Goal: Use online tool/utility: Utilize a website feature to perform a specific function

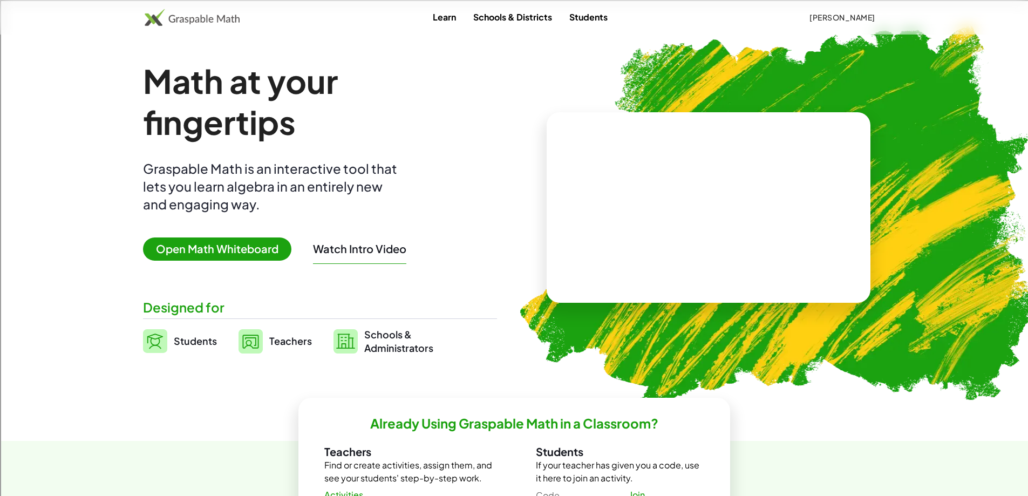
click at [187, 252] on span "Open Math Whiteboard" at bounding box center [217, 248] width 148 height 23
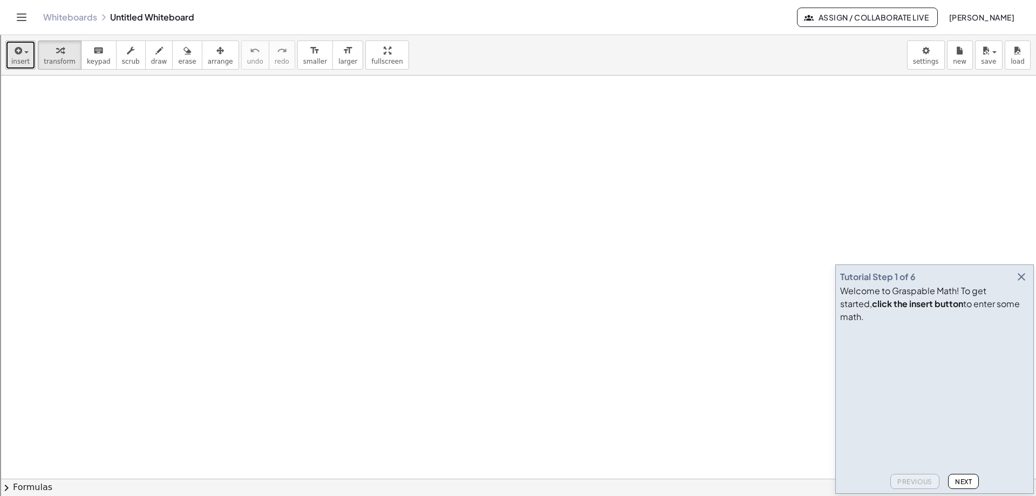
click at [23, 65] on span "insert" at bounding box center [20, 62] width 18 height 8
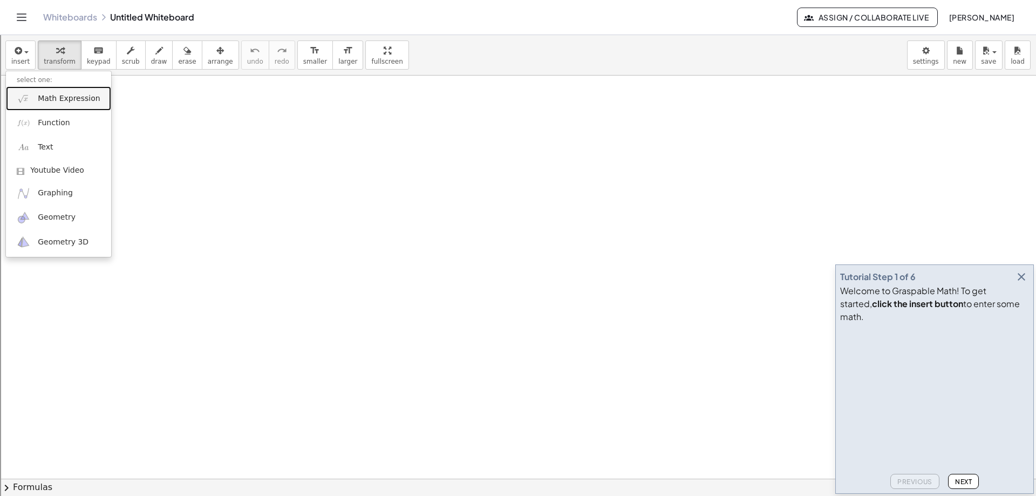
click at [65, 102] on span "Math Expression" at bounding box center [69, 98] width 62 height 11
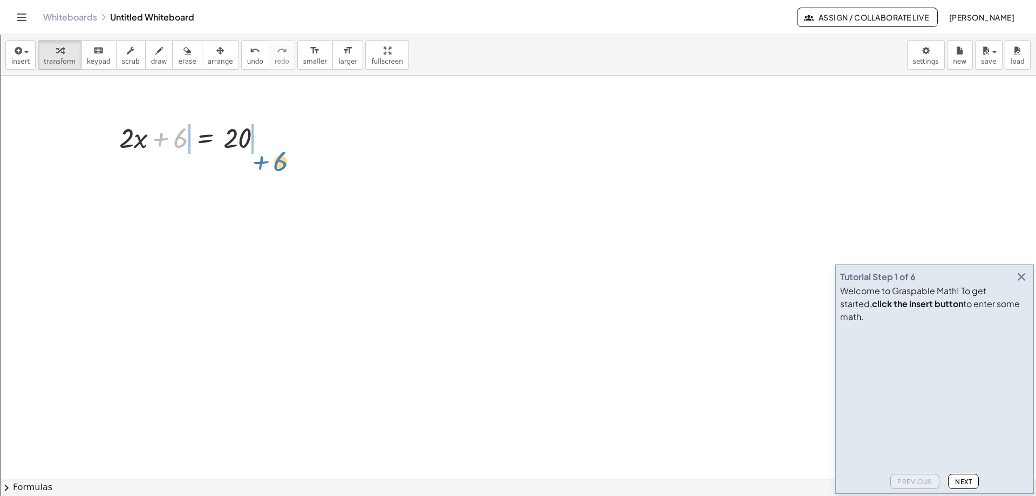
drag, startPoint x: 168, startPoint y: 139, endPoint x: 271, endPoint y: 161, distance: 104.9
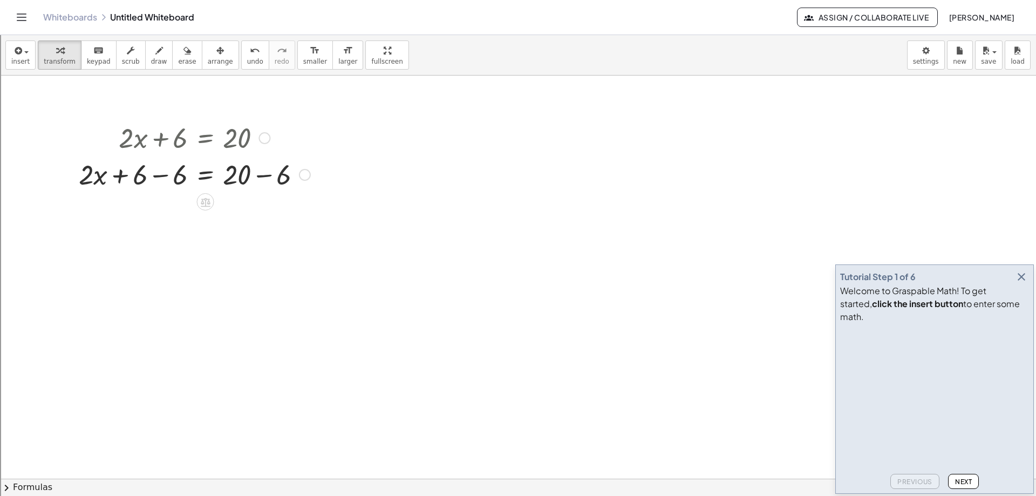
click at [150, 177] on div at bounding box center [194, 173] width 242 height 37
click at [259, 212] on div at bounding box center [194, 210] width 242 height 37
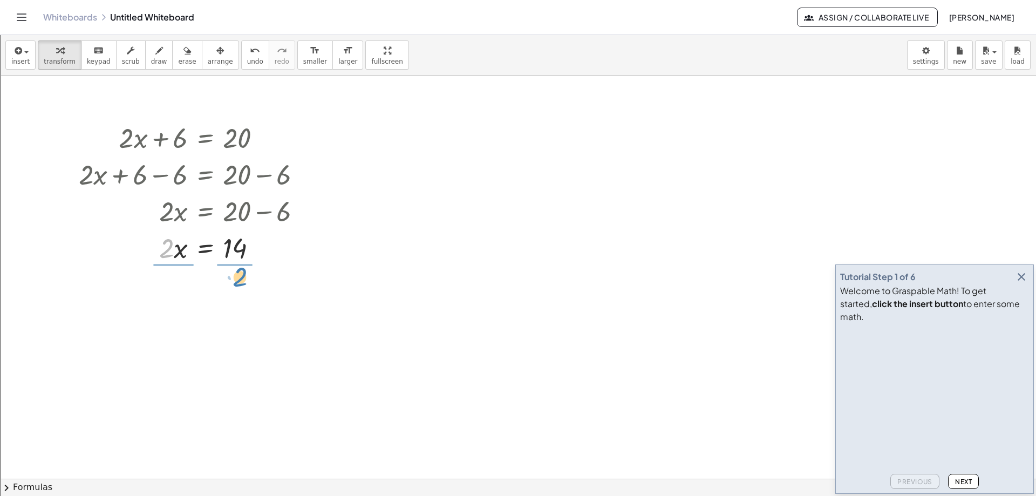
drag, startPoint x: 164, startPoint y: 250, endPoint x: 237, endPoint y: 279, distance: 78.8
click at [172, 296] on div at bounding box center [194, 293] width 242 height 54
click at [241, 350] on div at bounding box center [194, 347] width 242 height 54
drag, startPoint x: 24, startPoint y: 55, endPoint x: 440, endPoint y: 140, distance: 424.3
click at [440, 140] on div "insert select one: Math Expression Function Text Youtube Video Graphing Geometr…" at bounding box center [518, 265] width 1036 height 461
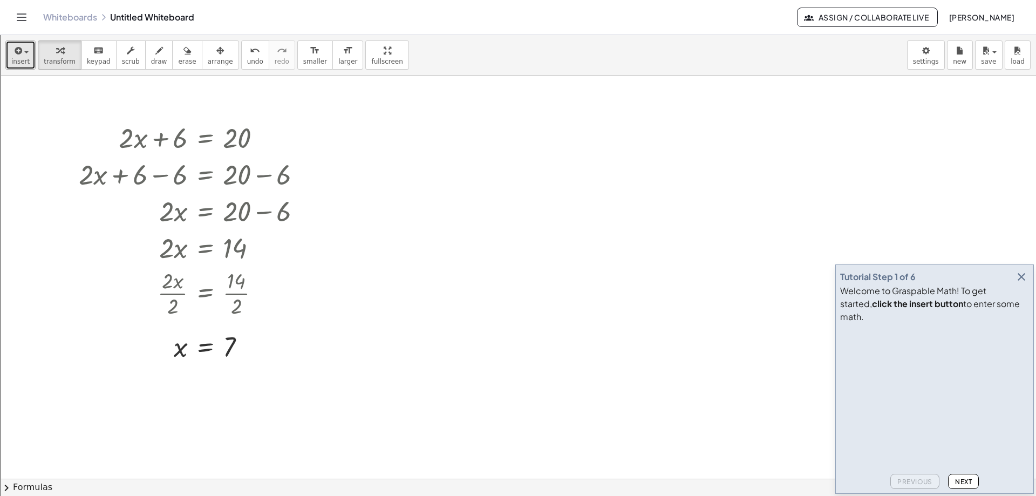
click at [13, 56] on icon "button" at bounding box center [17, 50] width 10 height 13
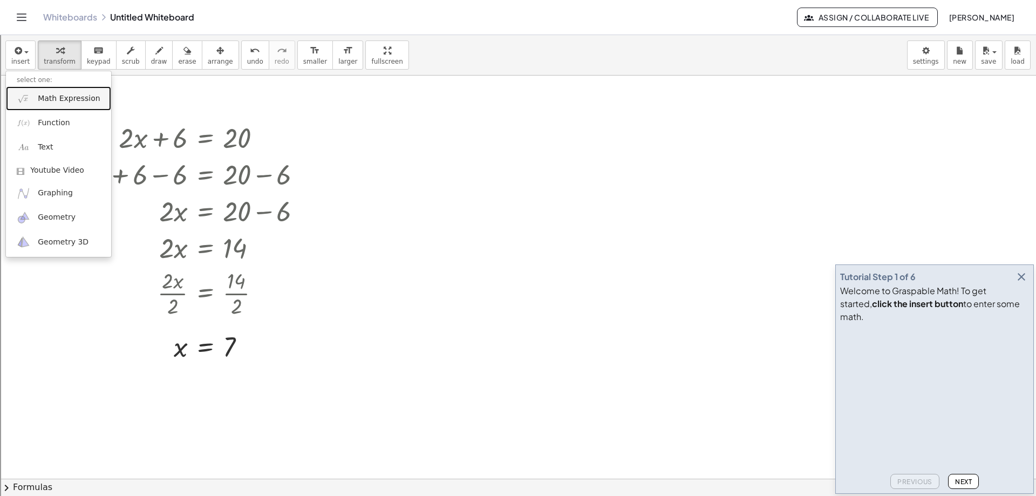
click at [53, 101] on span "Math Expression" at bounding box center [69, 98] width 62 height 11
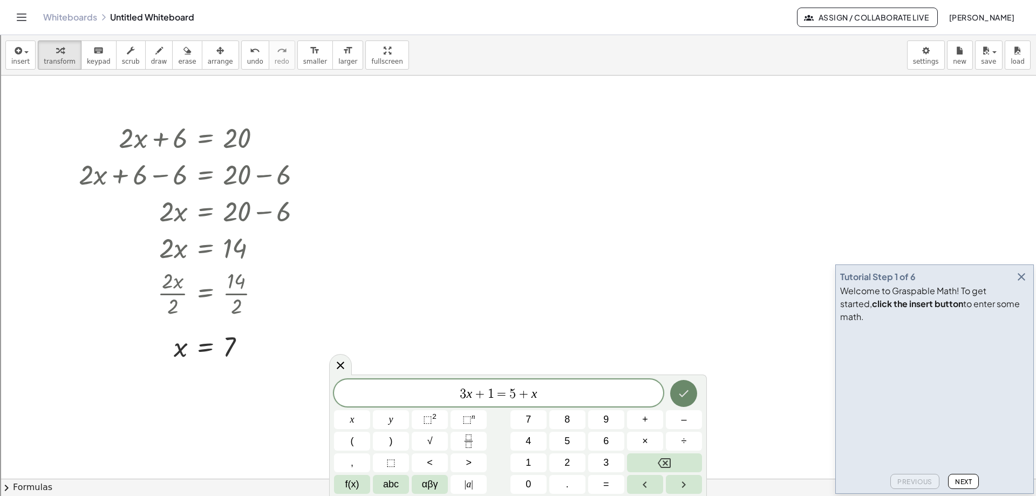
click at [685, 398] on icon "Done" at bounding box center [683, 393] width 13 height 13
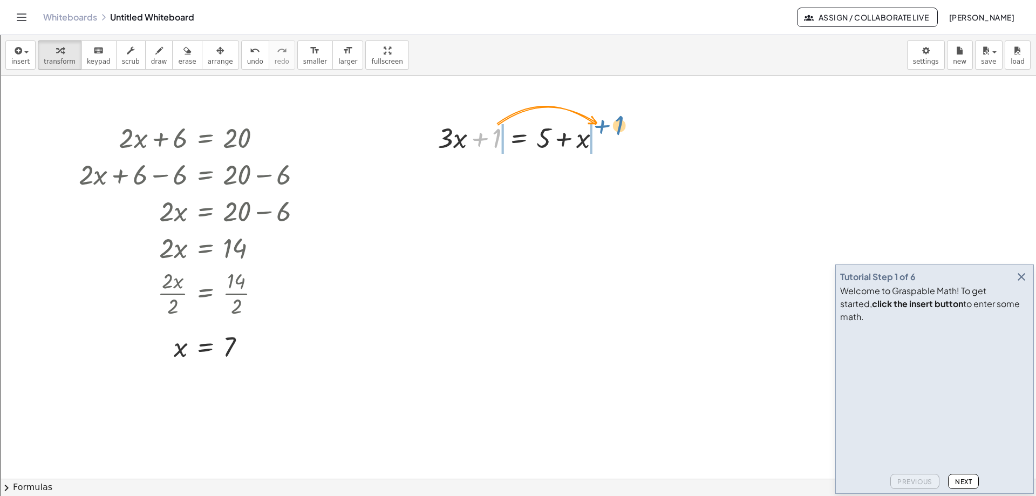
drag, startPoint x: 486, startPoint y: 142, endPoint x: 614, endPoint y: 132, distance: 127.8
click at [614, 132] on div at bounding box center [523, 137] width 182 height 37
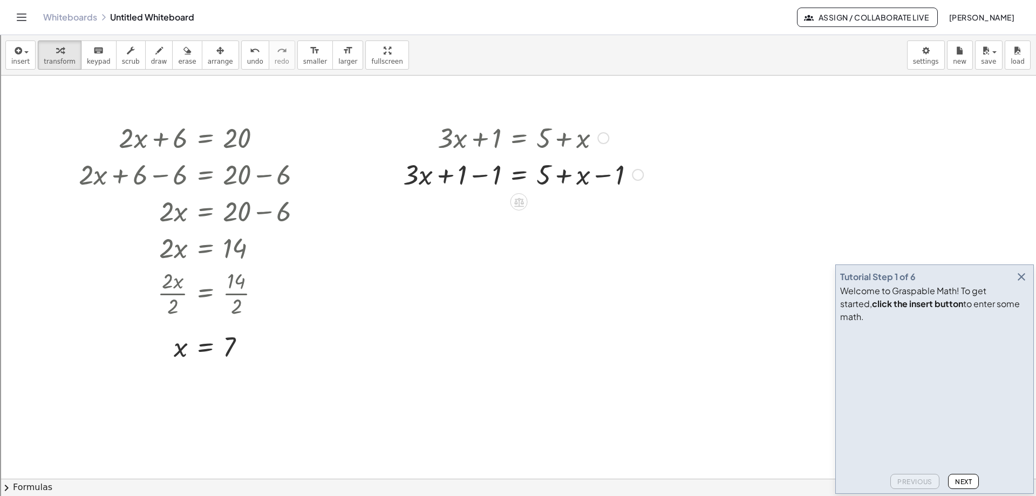
click at [477, 178] on div at bounding box center [523, 173] width 251 height 37
click at [545, 211] on div at bounding box center [523, 210] width 251 height 37
drag, startPoint x: 608, startPoint y: 212, endPoint x: 556, endPoint y: 211, distance: 51.8
click at [556, 211] on div at bounding box center [523, 210] width 251 height 37
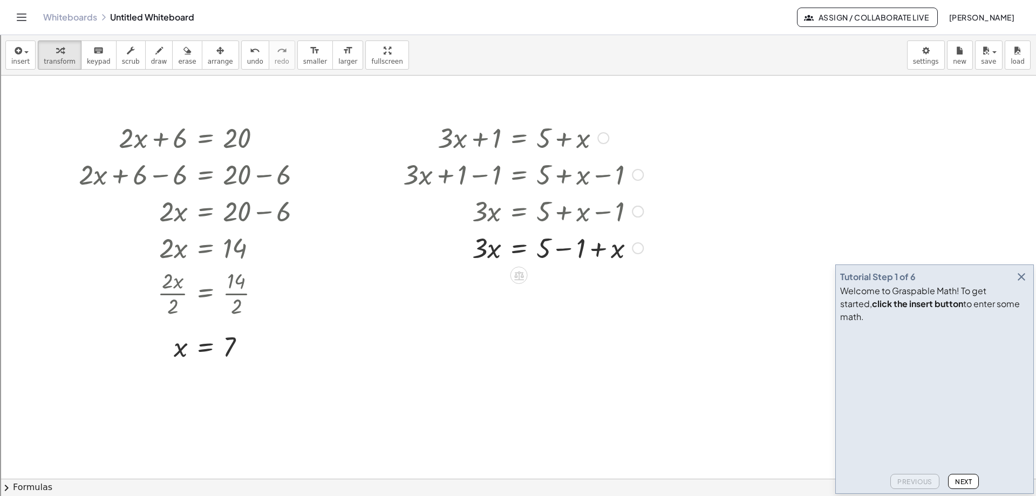
click at [561, 249] on div at bounding box center [523, 247] width 251 height 37
drag, startPoint x: 582, startPoint y: 287, endPoint x: 485, endPoint y: 310, distance: 100.3
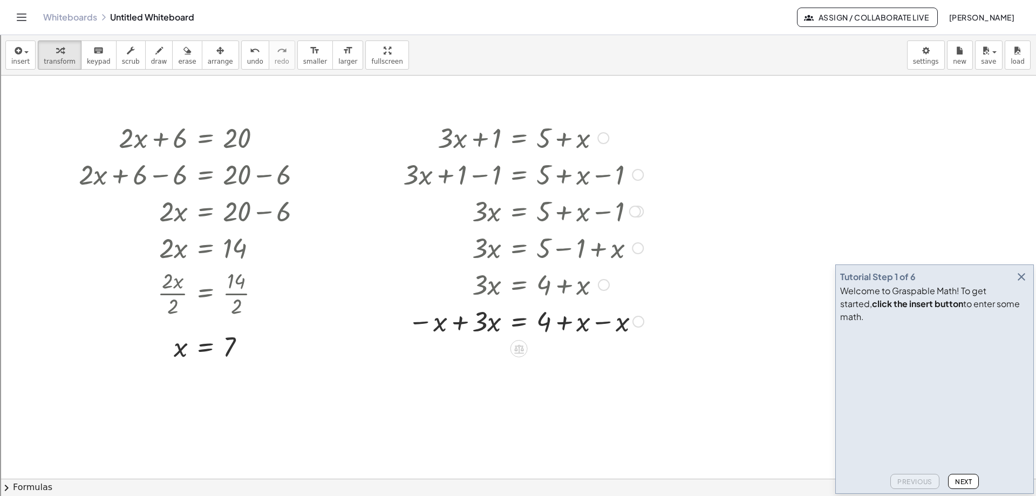
click at [464, 323] on div at bounding box center [524, 320] width 252 height 37
click at [606, 360] on div at bounding box center [526, 357] width 256 height 37
drag, startPoint x: 480, startPoint y: 403, endPoint x: 545, endPoint y: 421, distance: 66.7
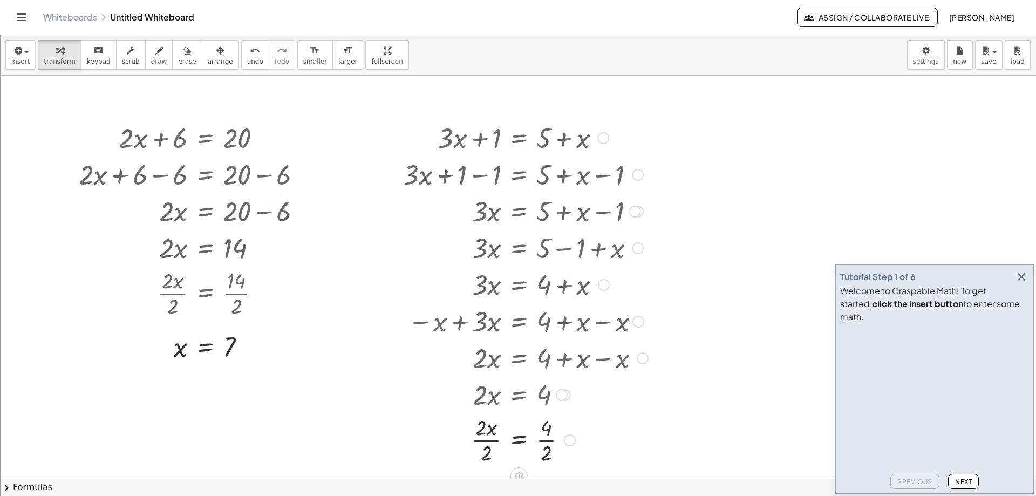
click at [489, 443] on div at bounding box center [526, 439] width 256 height 54
click at [547, 440] on div at bounding box center [526, 439] width 256 height 54
